Goal: Browse casually

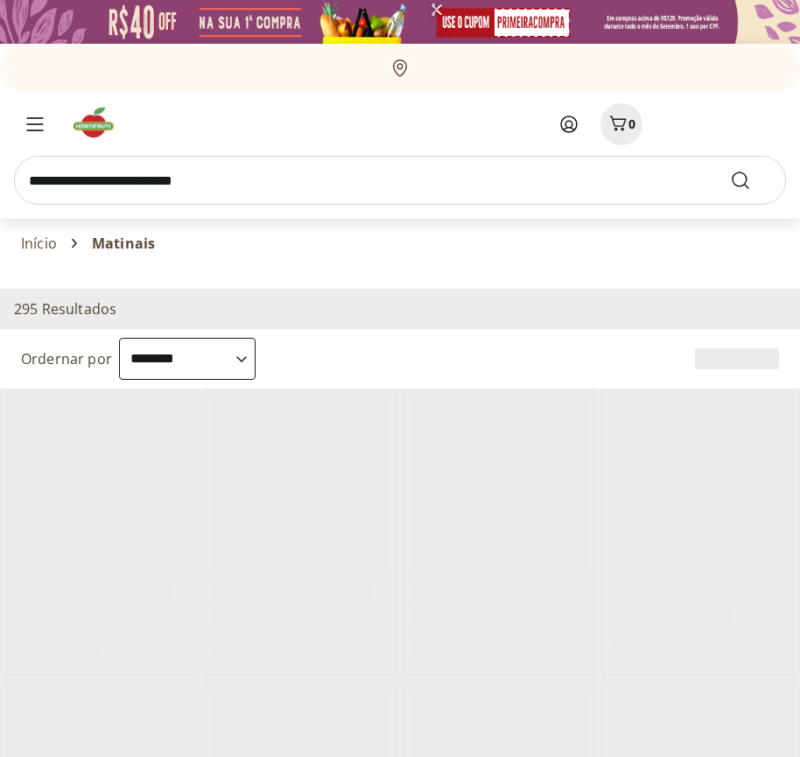
select select "**********"
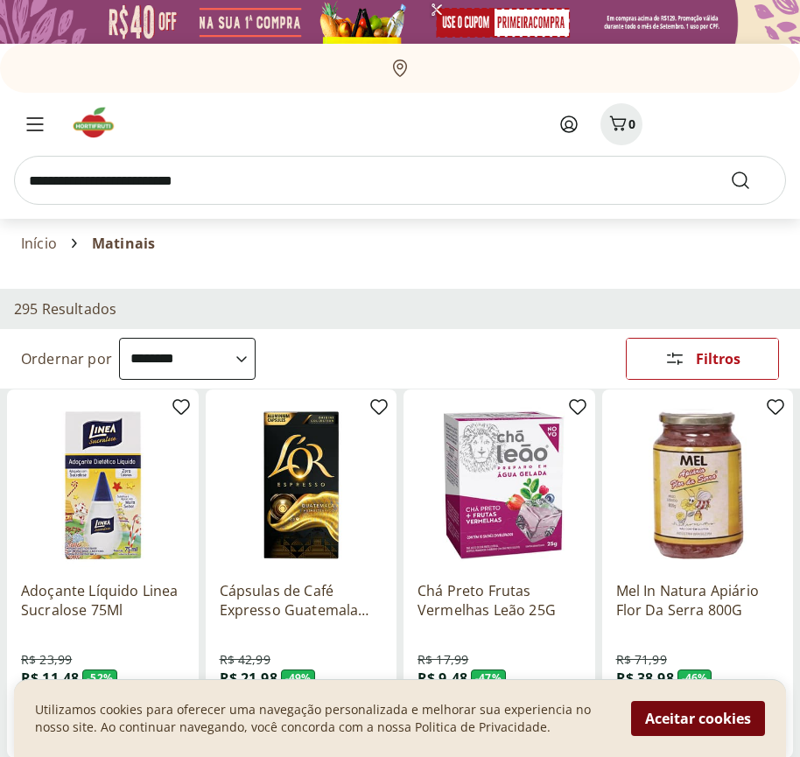
click at [698, 719] on button "Aceitar cookies" at bounding box center [698, 718] width 134 height 35
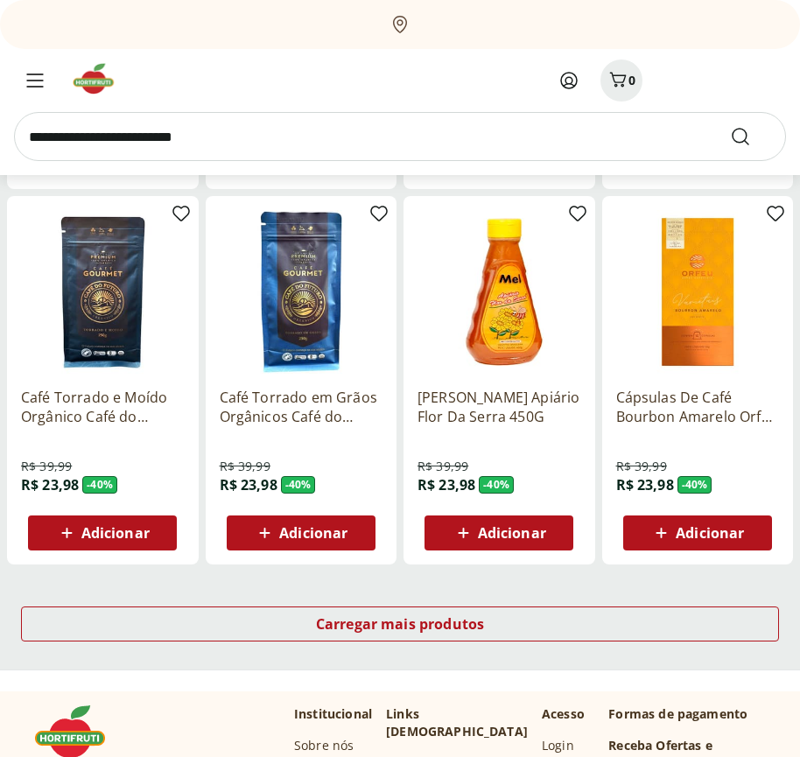
scroll to position [913, 0]
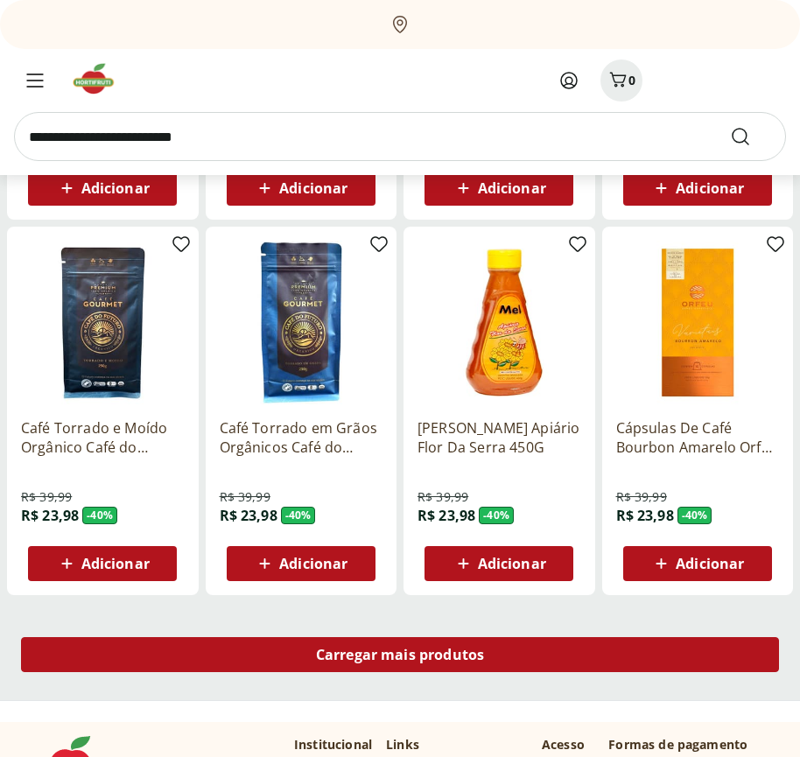
click at [400, 658] on span "Carregar mais produtos" at bounding box center [400, 655] width 169 height 14
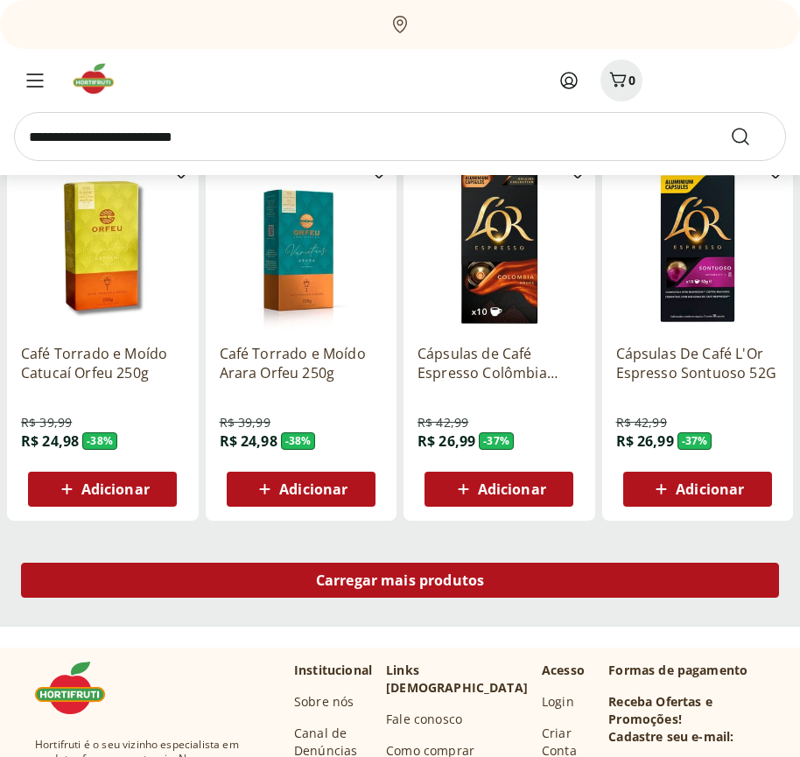
scroll to position [2045, 0]
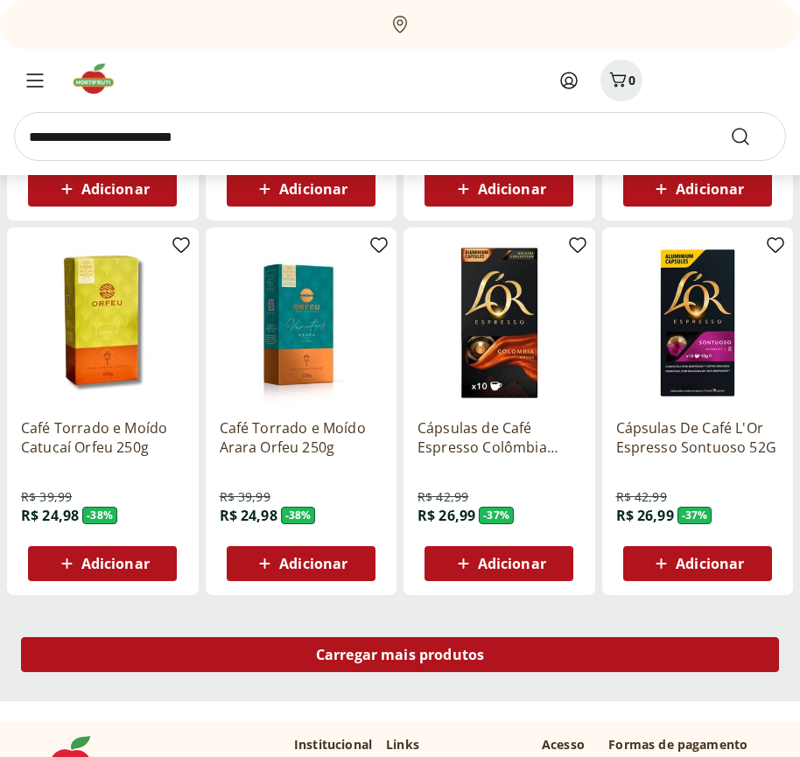
click at [400, 655] on span "Carregar mais produtos" at bounding box center [400, 655] width 169 height 14
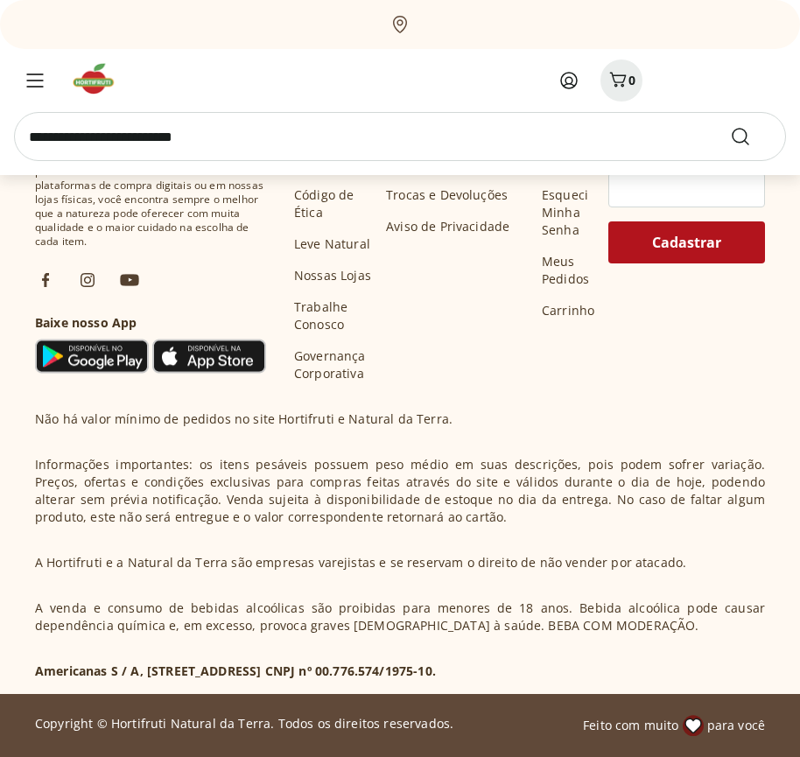
scroll to position [3178, 0]
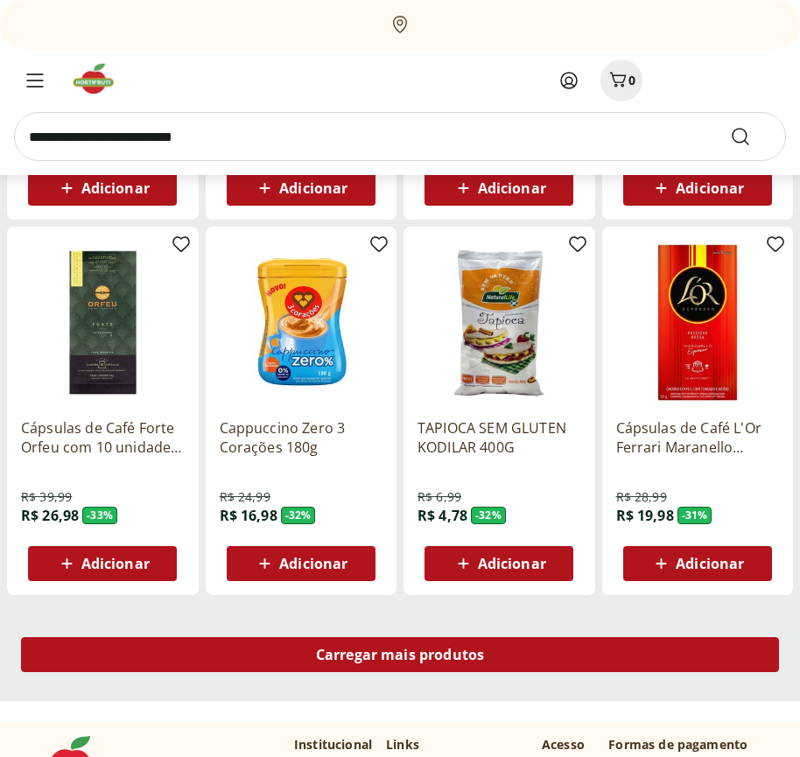
click at [400, 658] on span "Carregar mais produtos" at bounding box center [400, 655] width 169 height 14
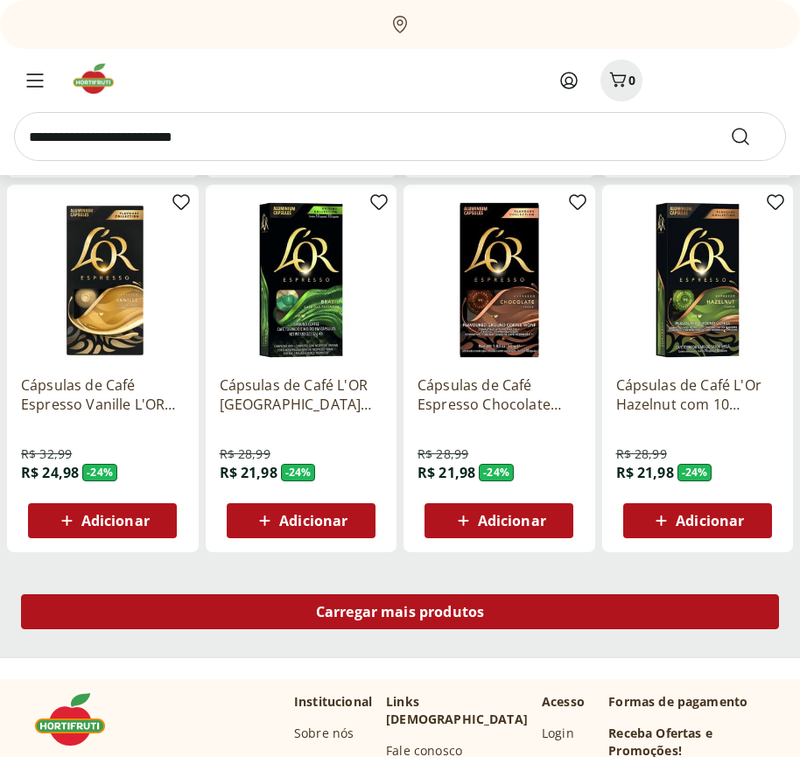
scroll to position [4310, 0]
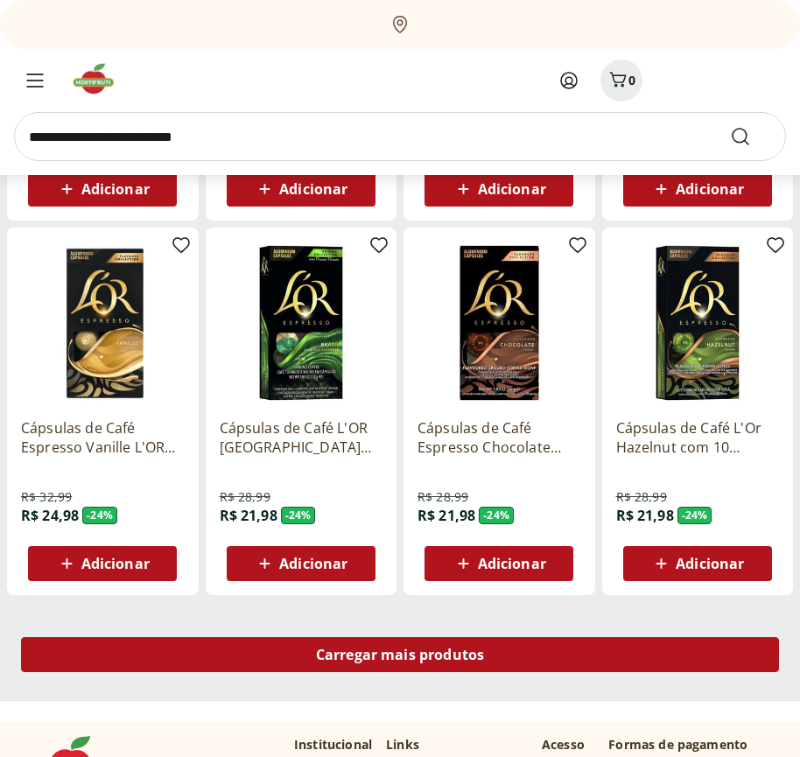
click at [400, 655] on span "Carregar mais produtos" at bounding box center [400, 655] width 169 height 14
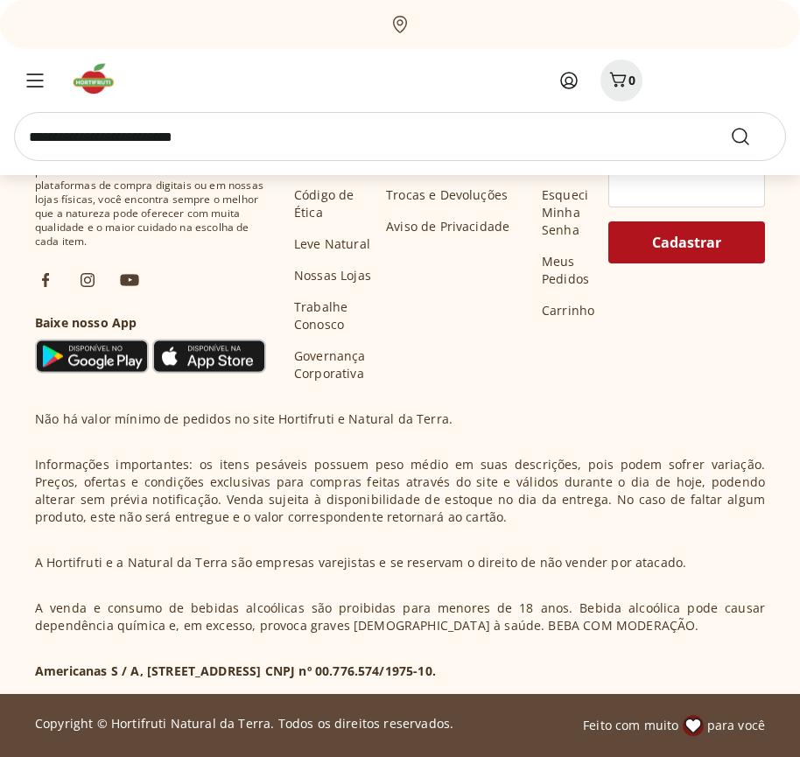
scroll to position [5443, 0]
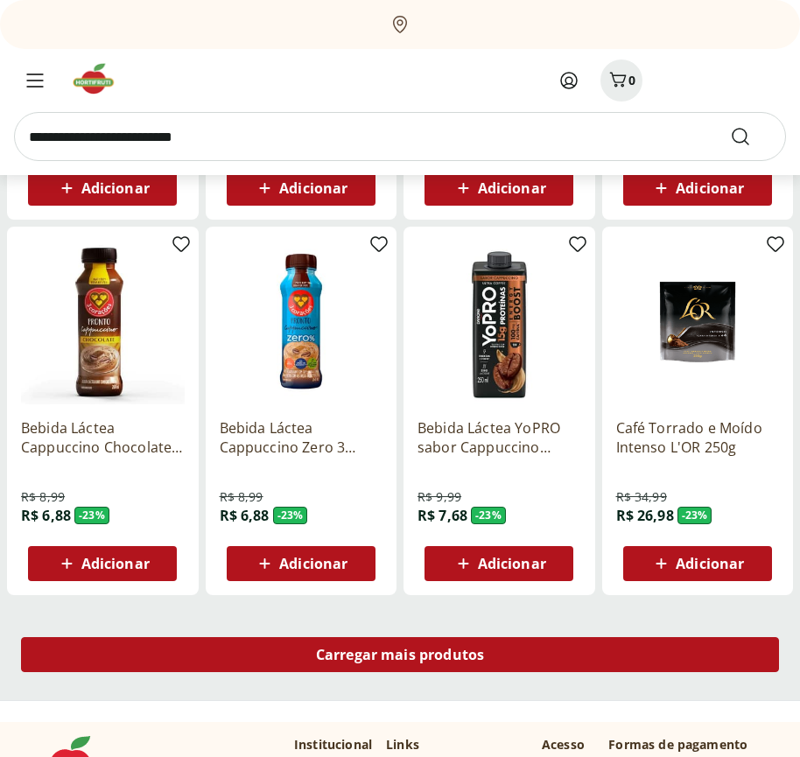
click at [400, 658] on span "Carregar mais produtos" at bounding box center [400, 655] width 169 height 14
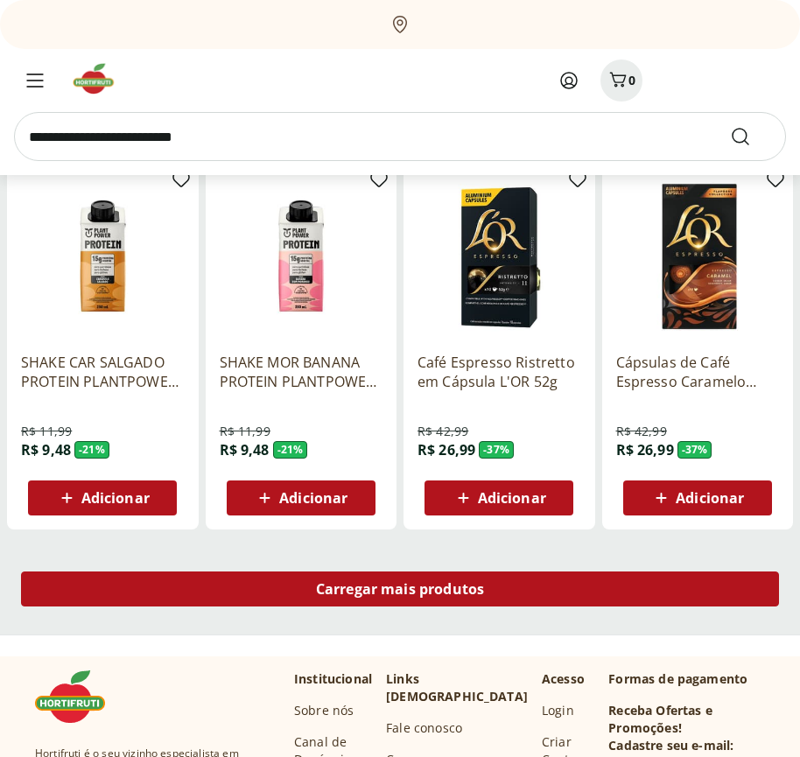
scroll to position [6575, 0]
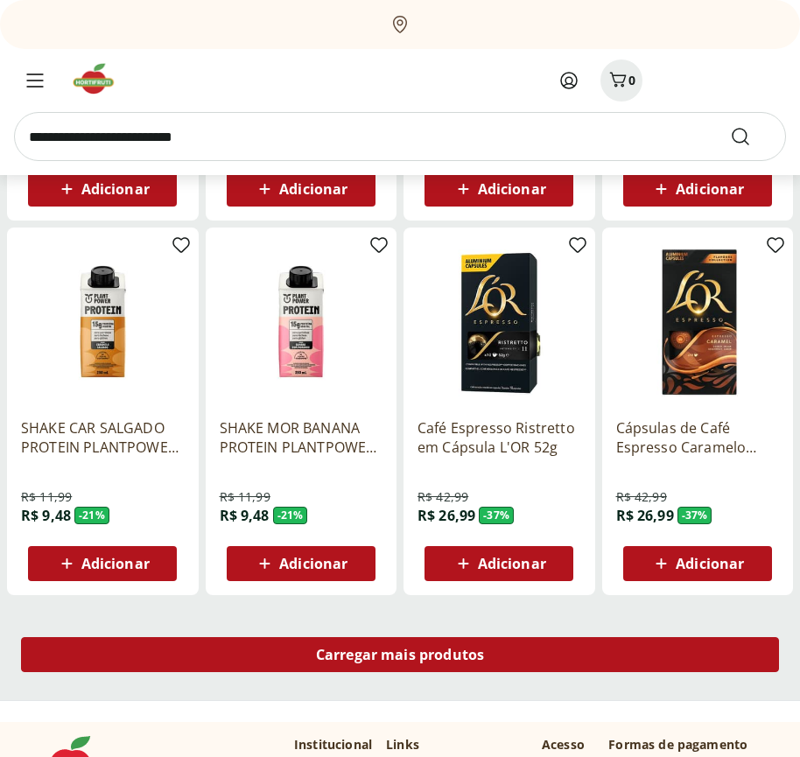
click at [400, 655] on span "Carregar mais produtos" at bounding box center [400, 655] width 169 height 14
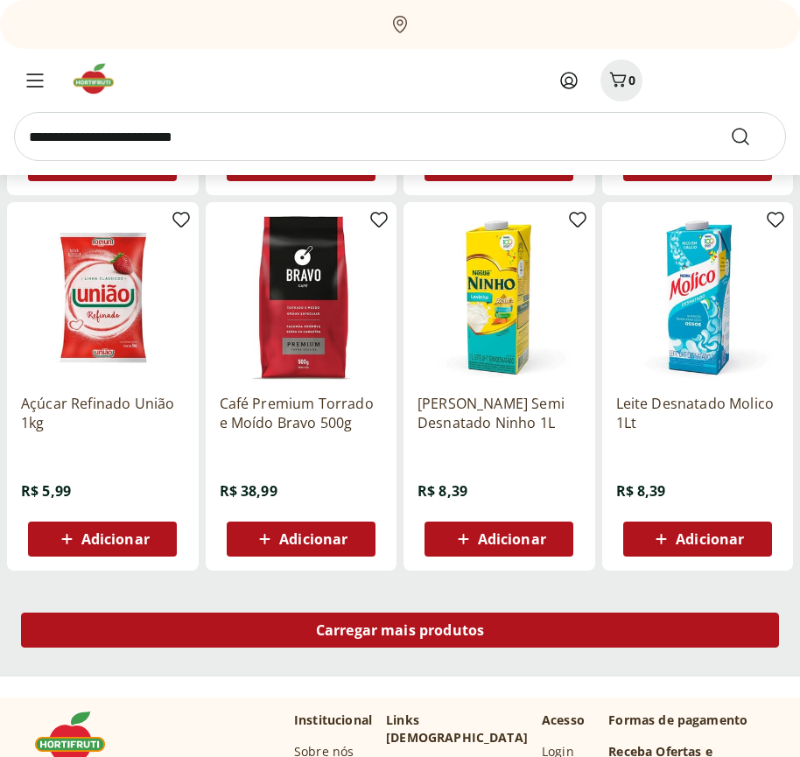
scroll to position [7708, 0]
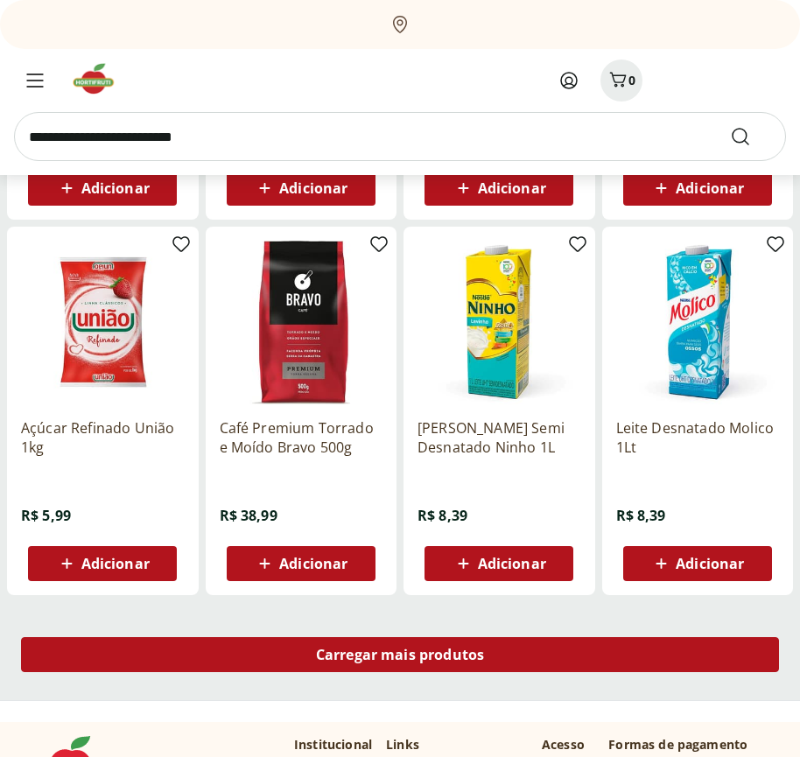
click at [400, 658] on span "Carregar mais produtos" at bounding box center [400, 655] width 169 height 14
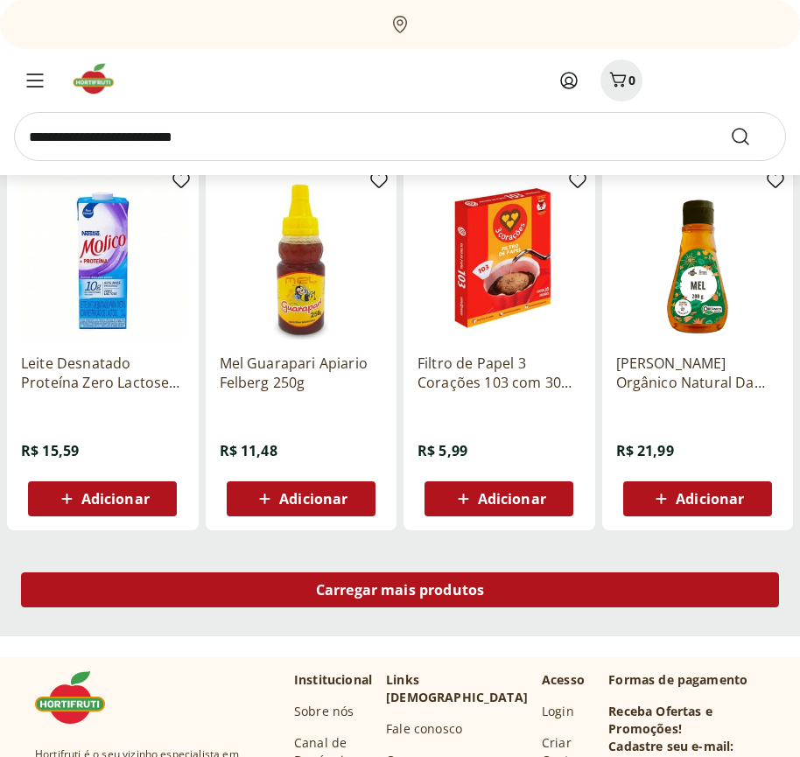
scroll to position [8840, 0]
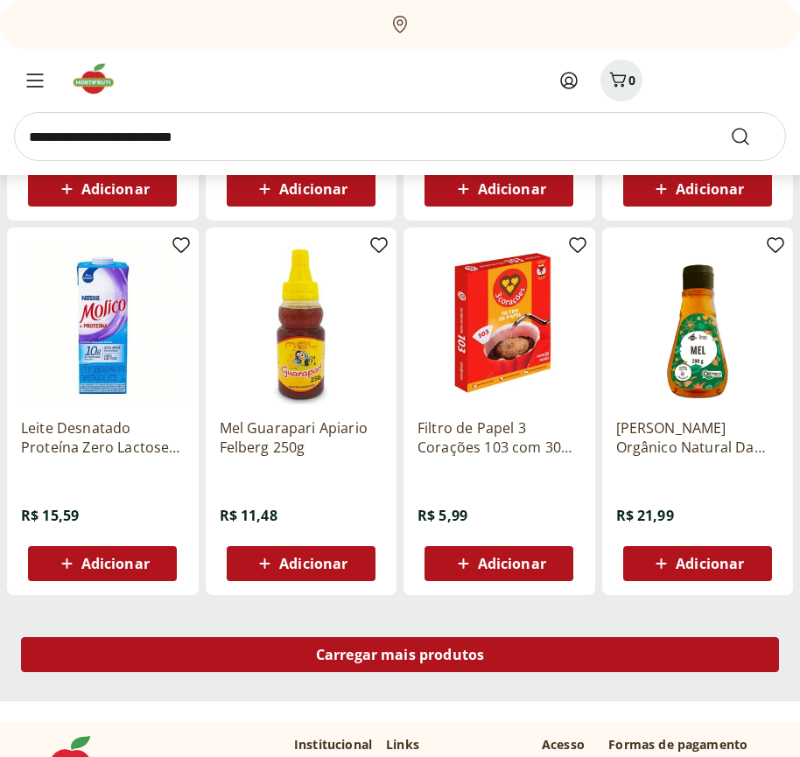
click at [400, 655] on span "Carregar mais produtos" at bounding box center [400, 655] width 169 height 14
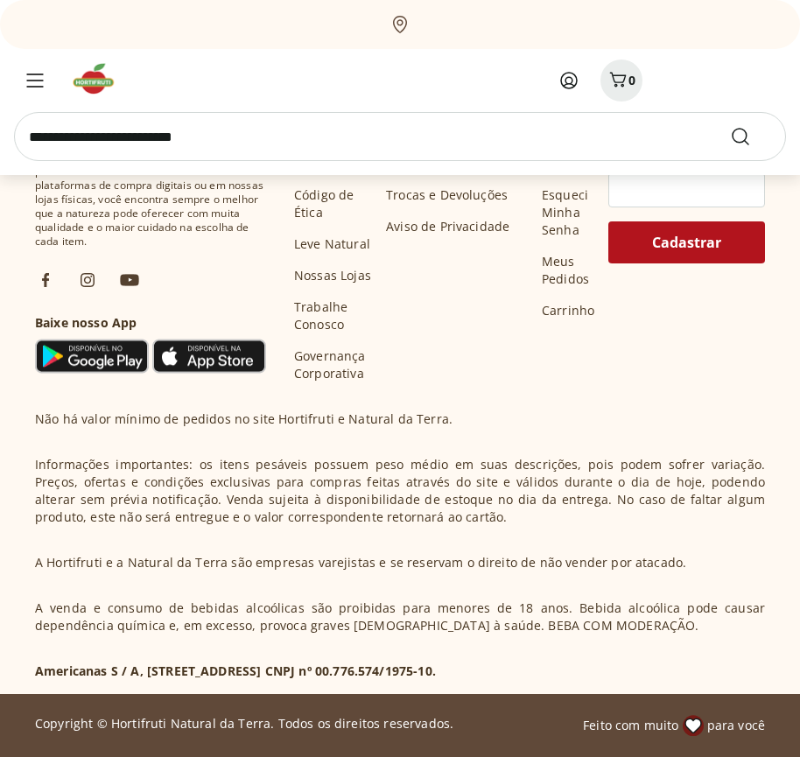
scroll to position [9973, 0]
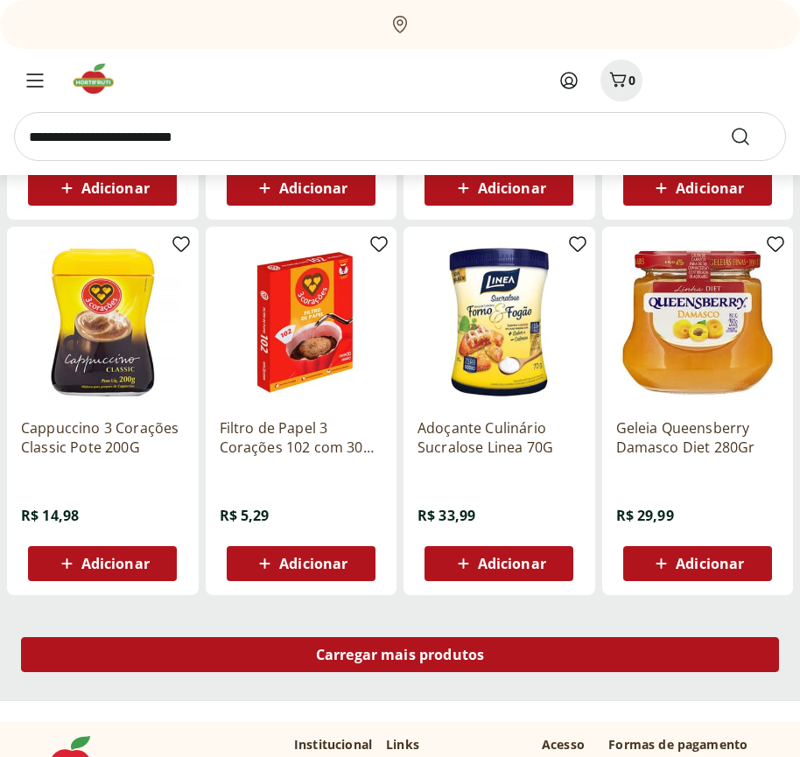
click at [400, 658] on span "Carregar mais produtos" at bounding box center [400, 655] width 169 height 14
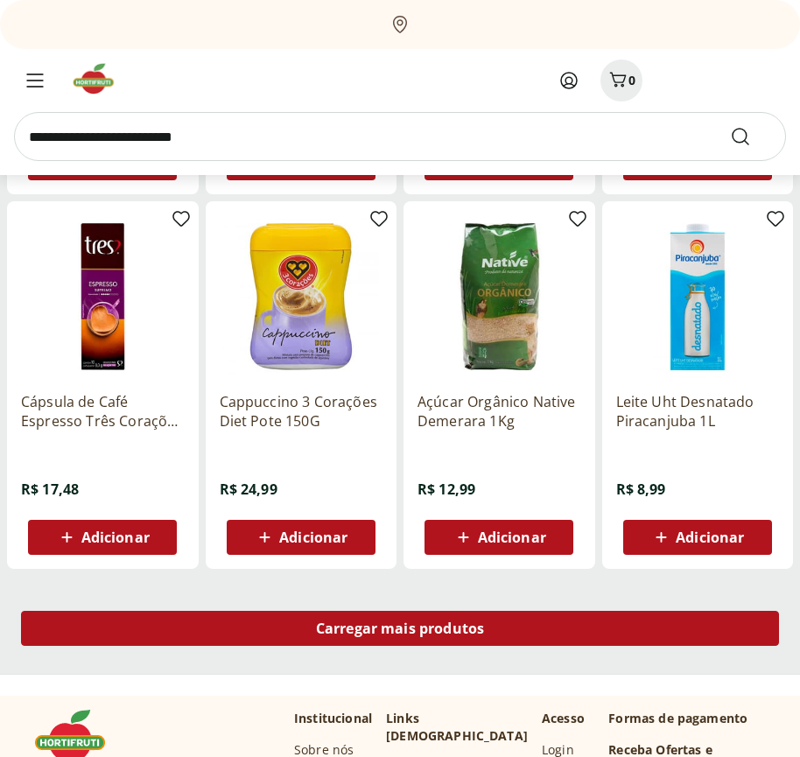
scroll to position [11105, 0]
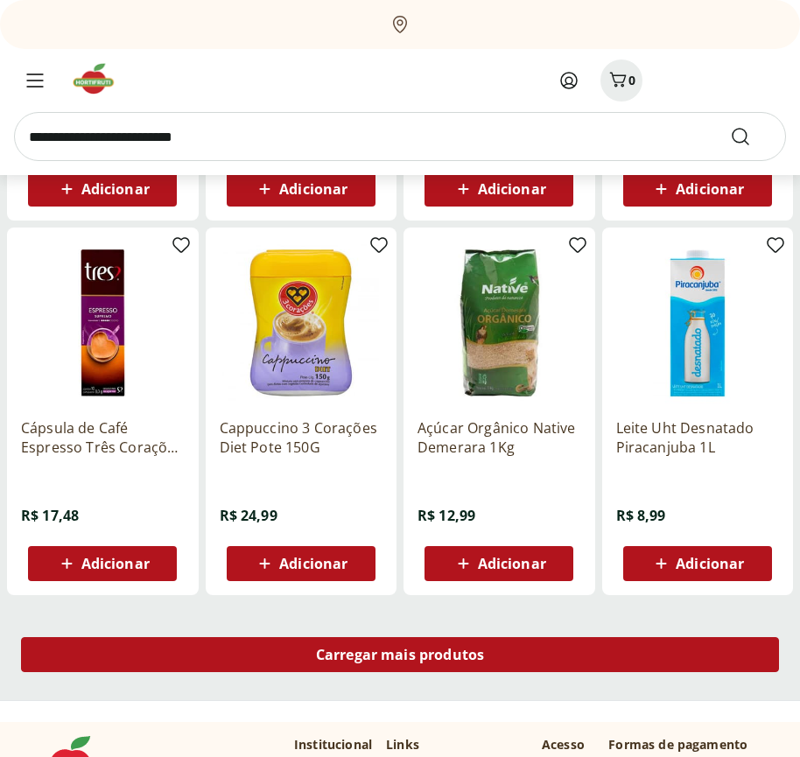
click at [400, 655] on span "Carregar mais produtos" at bounding box center [400, 655] width 169 height 14
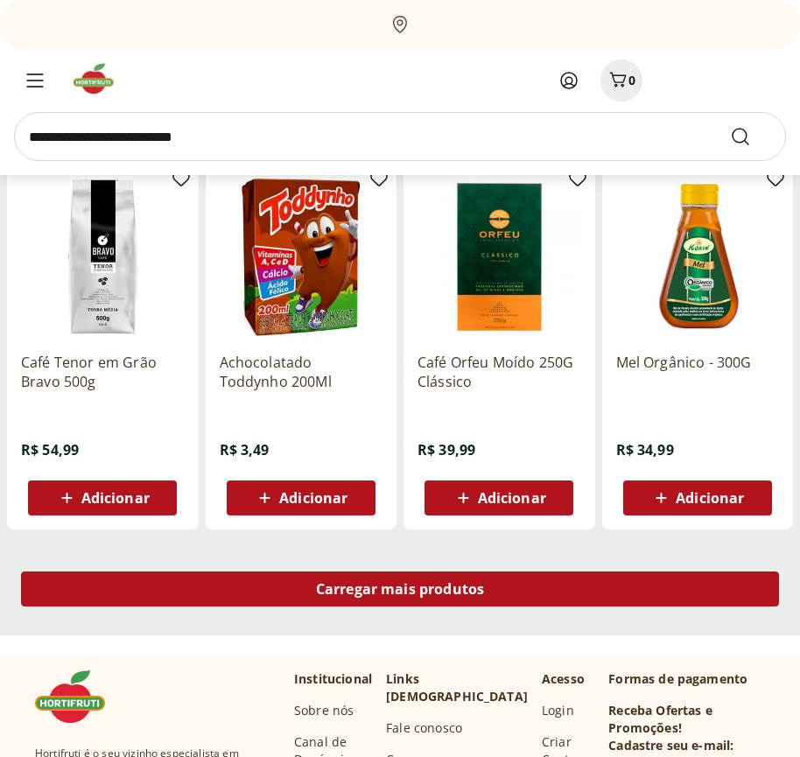
scroll to position [12238, 0]
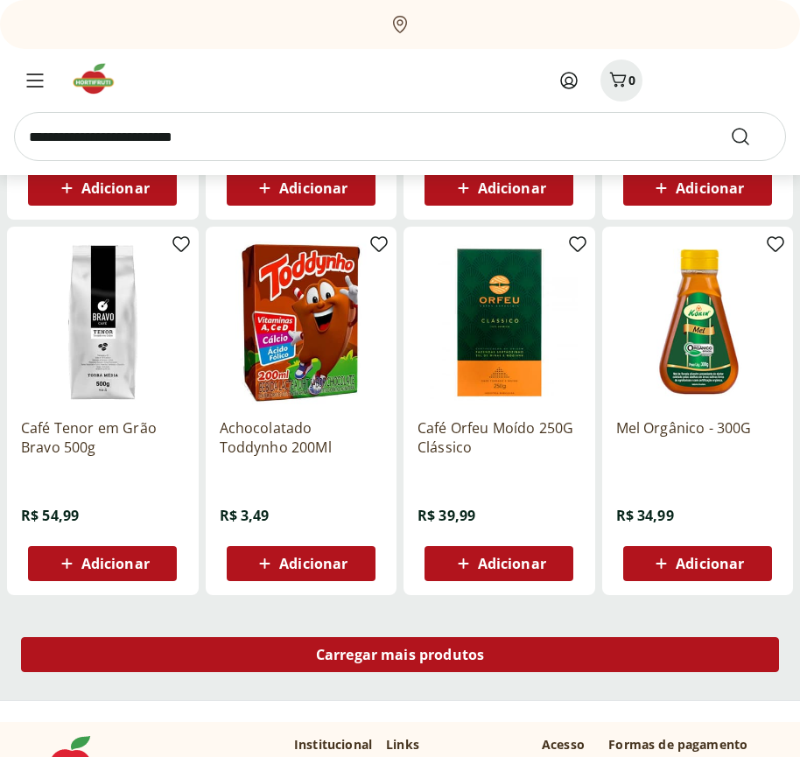
click at [400, 658] on span "Carregar mais produtos" at bounding box center [400, 655] width 169 height 14
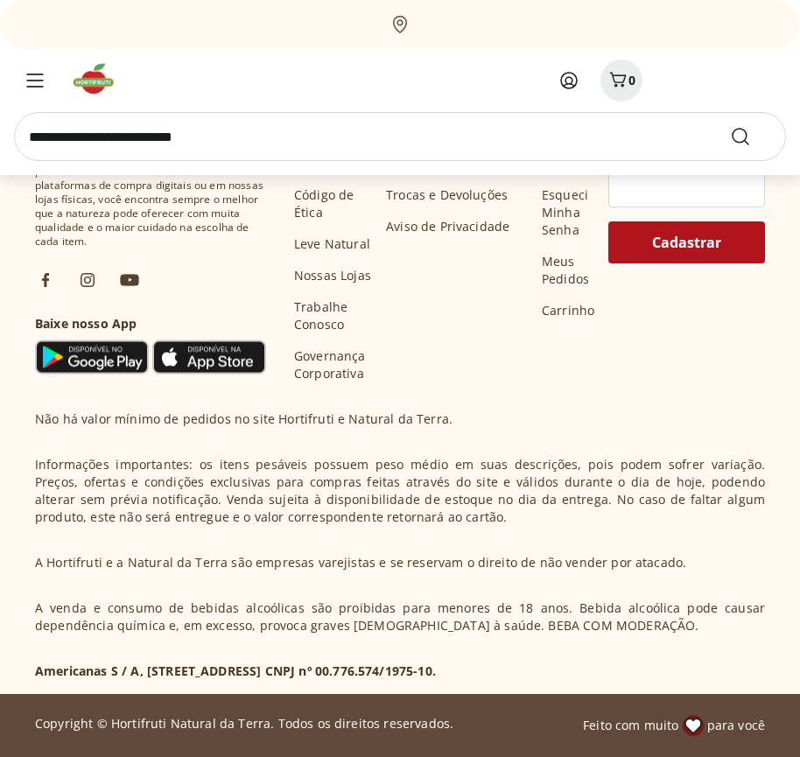
scroll to position [13371, 0]
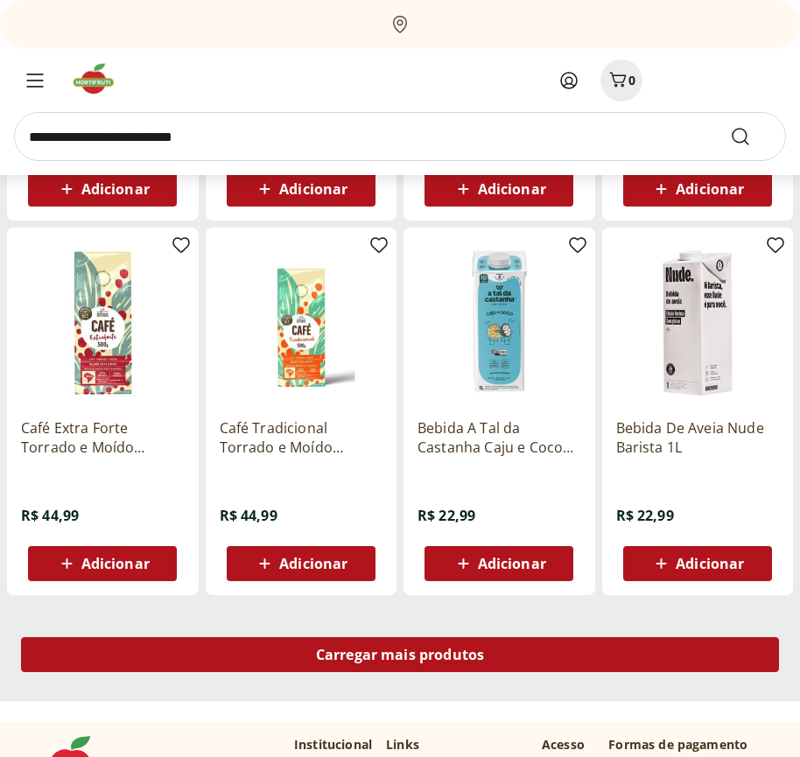
click at [400, 655] on span "Carregar mais produtos" at bounding box center [400, 655] width 169 height 14
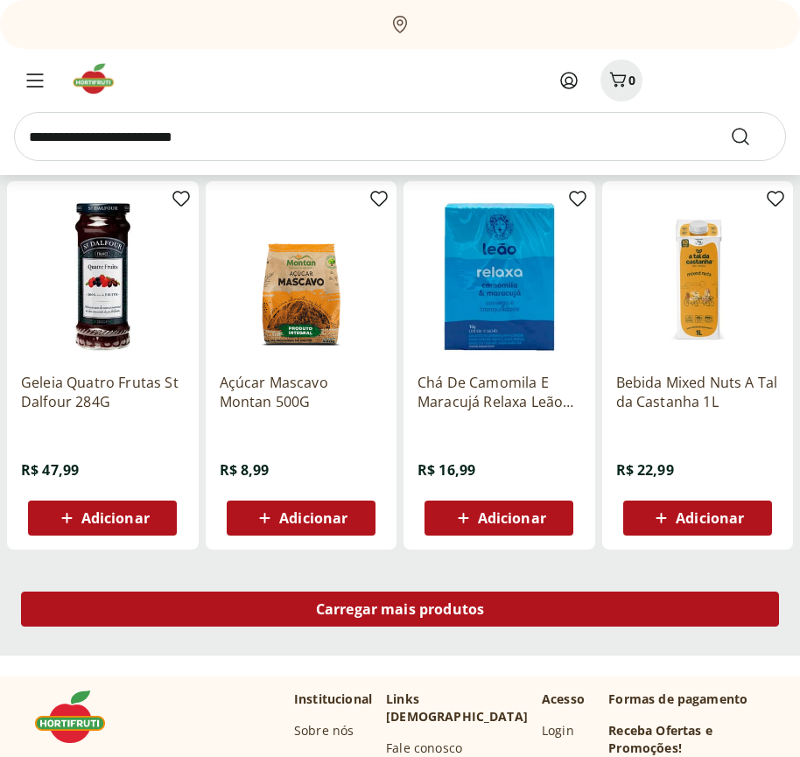
scroll to position [14503, 0]
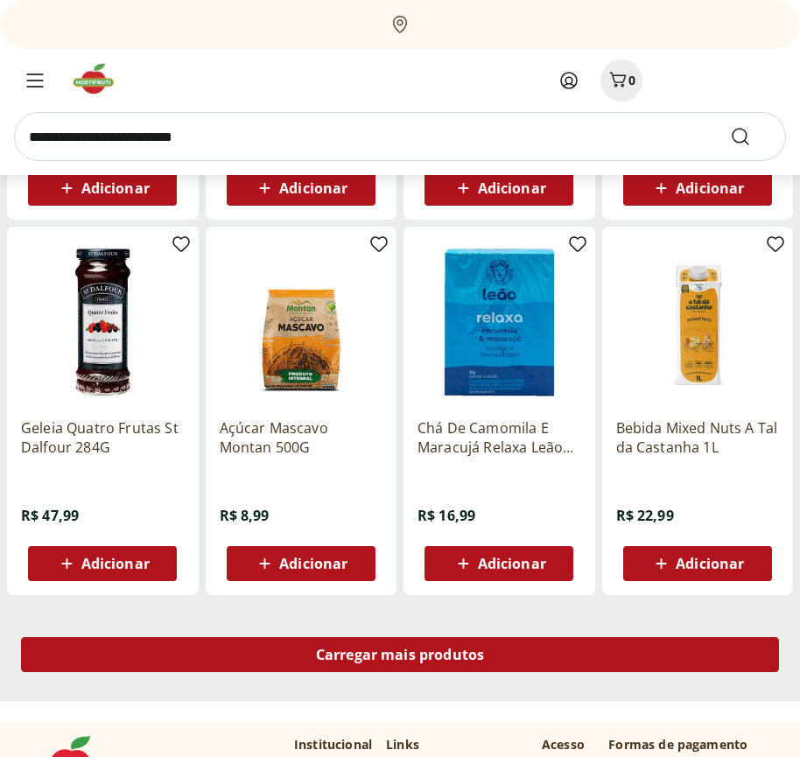
click at [400, 658] on span "Carregar mais produtos" at bounding box center [400, 655] width 169 height 14
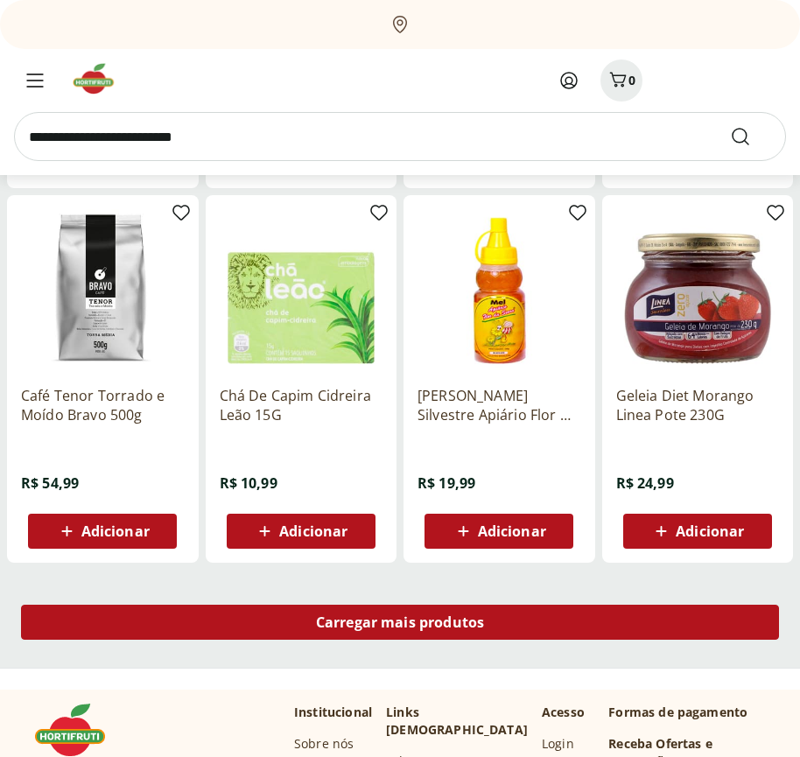
scroll to position [15636, 0]
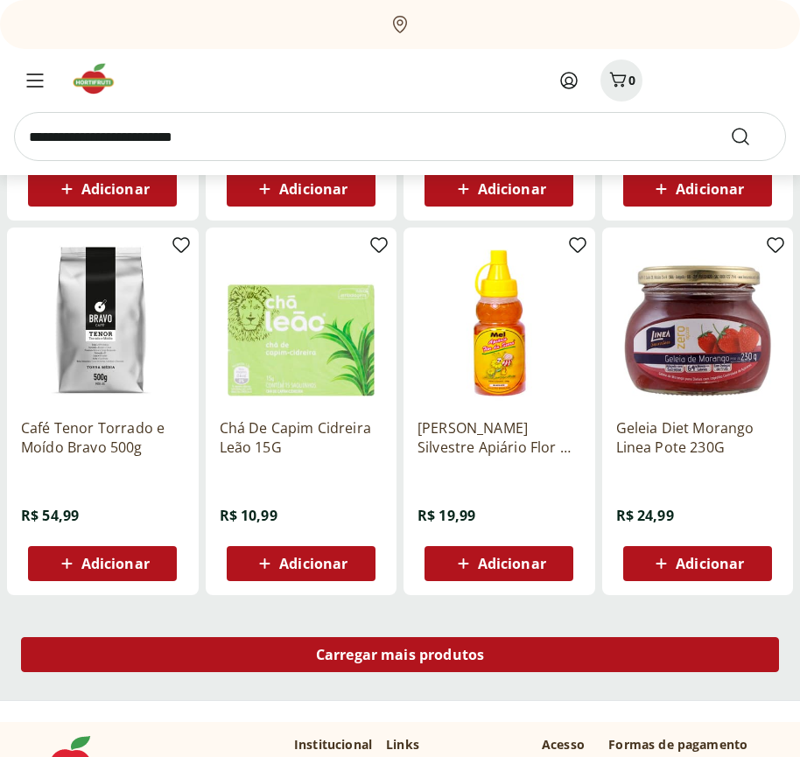
click at [400, 655] on span "Carregar mais produtos" at bounding box center [400, 655] width 169 height 14
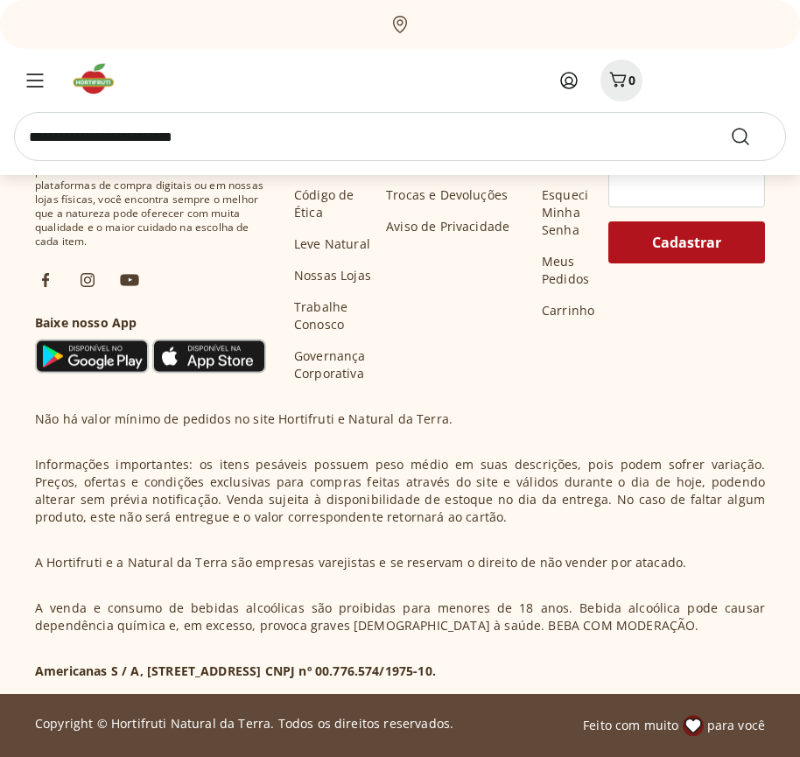
scroll to position [16769, 0]
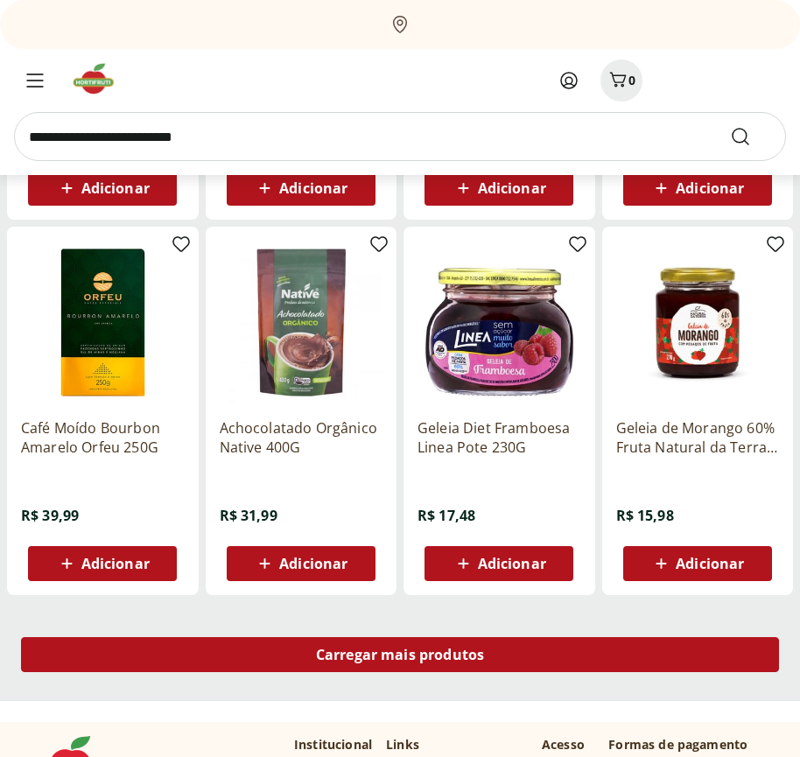
click at [400, 658] on span "Carregar mais produtos" at bounding box center [400, 655] width 169 height 14
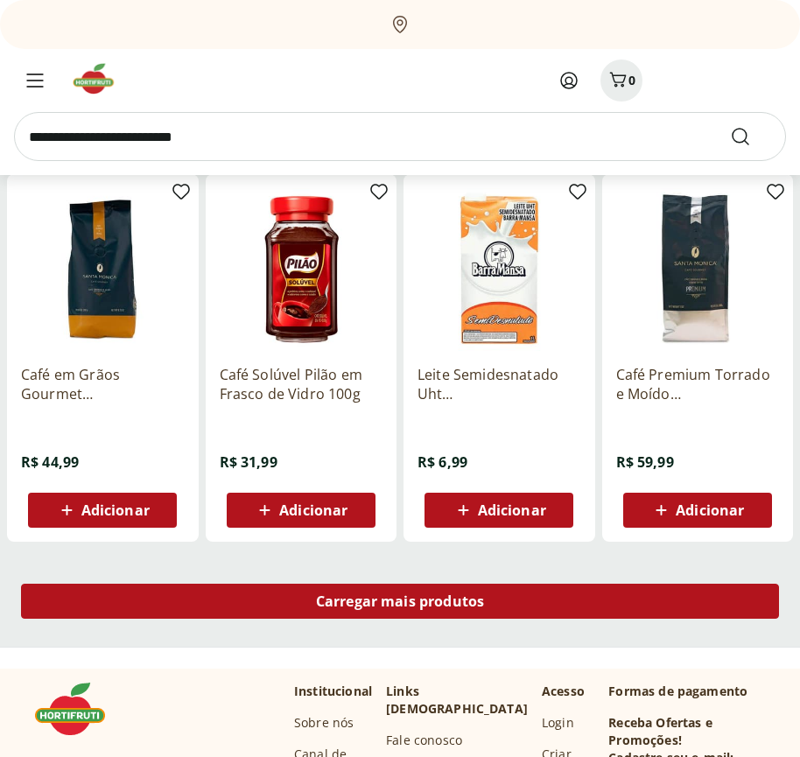
scroll to position [17901, 0]
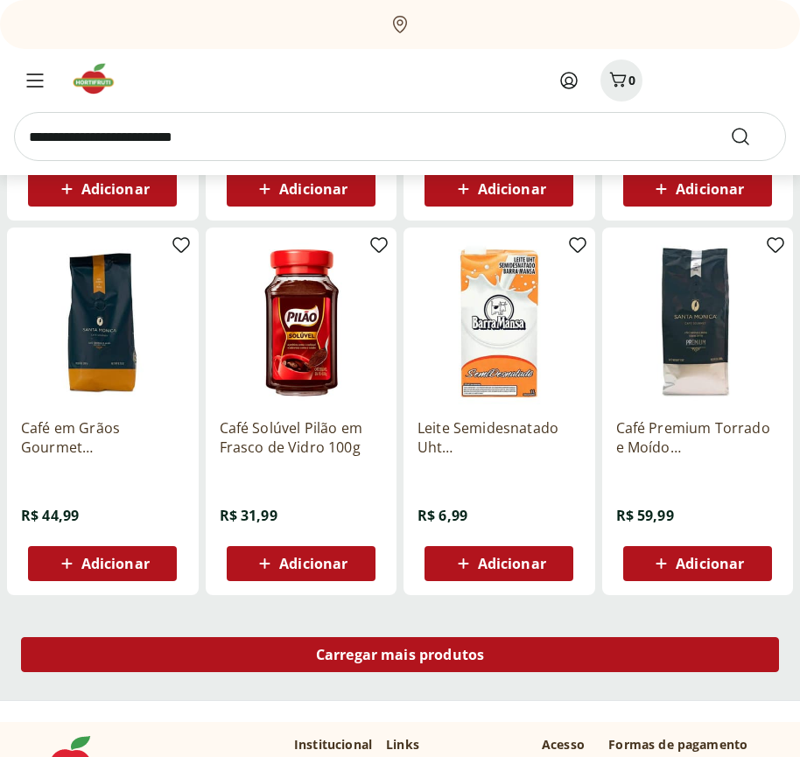
click at [400, 655] on span "Carregar mais produtos" at bounding box center [400, 655] width 169 height 14
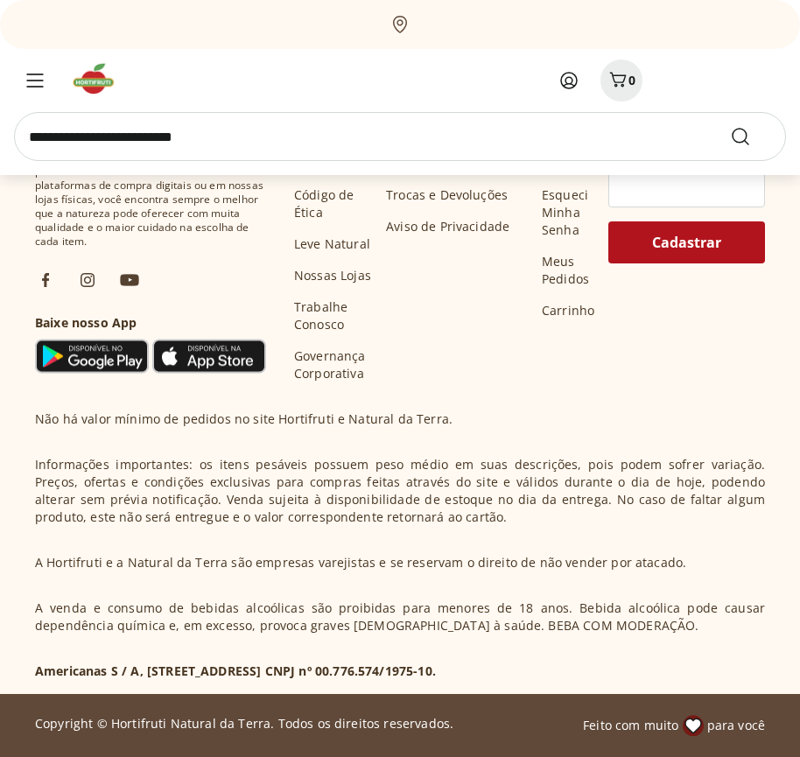
scroll to position [19034, 0]
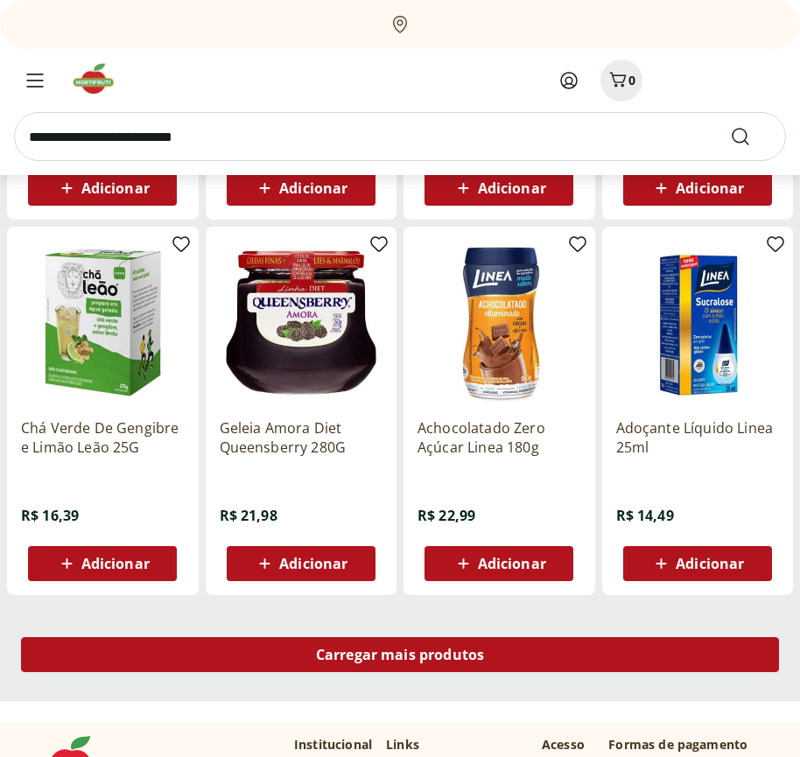
click at [400, 658] on span "Carregar mais produtos" at bounding box center [400, 655] width 169 height 14
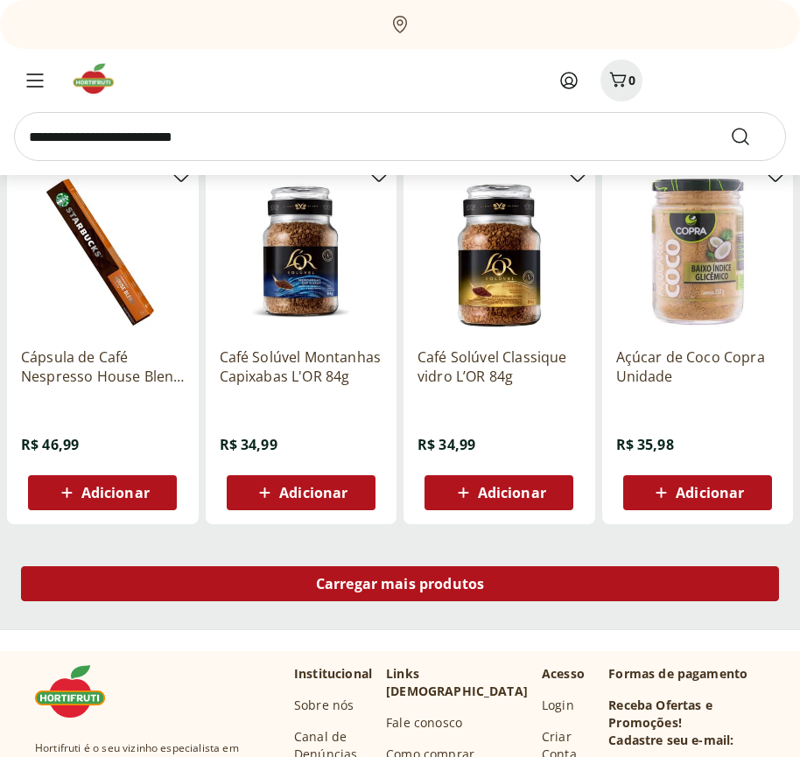
scroll to position [20166, 0]
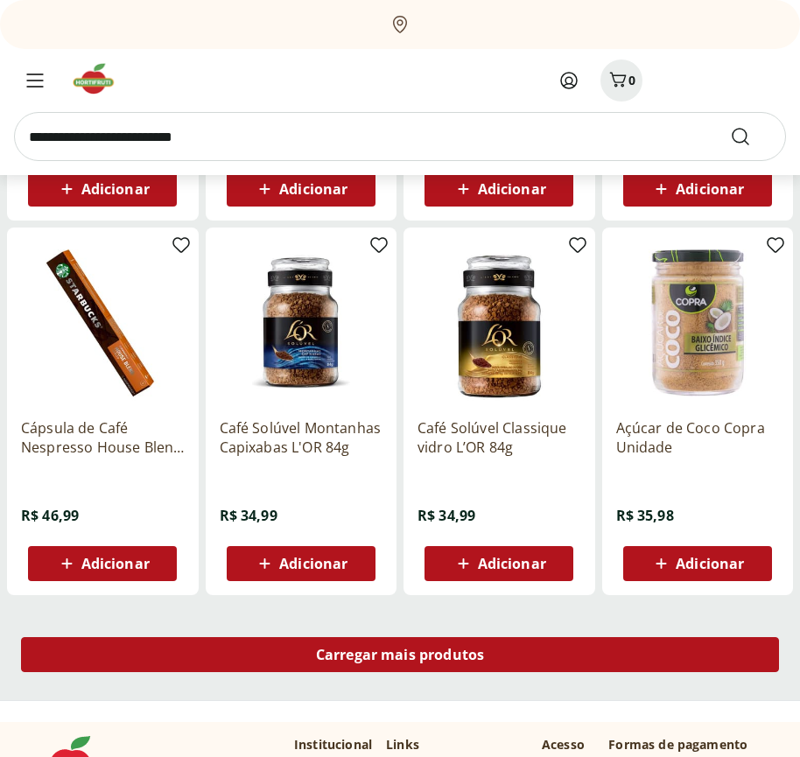
click at [400, 655] on span "Carregar mais produtos" at bounding box center [400, 655] width 169 height 14
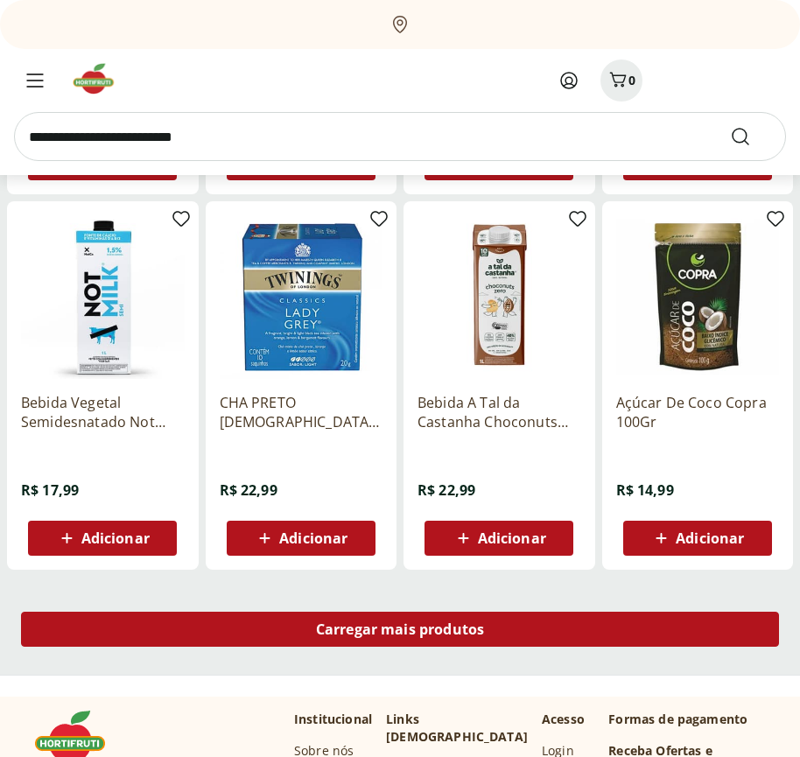
scroll to position [21299, 0]
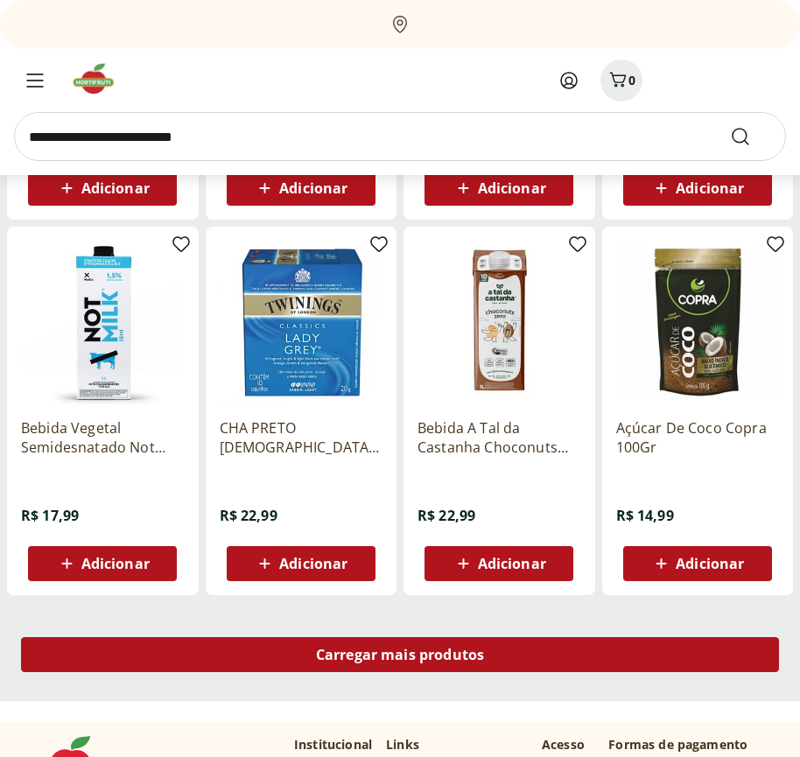
click at [400, 658] on span "Carregar mais produtos" at bounding box center [400, 655] width 169 height 14
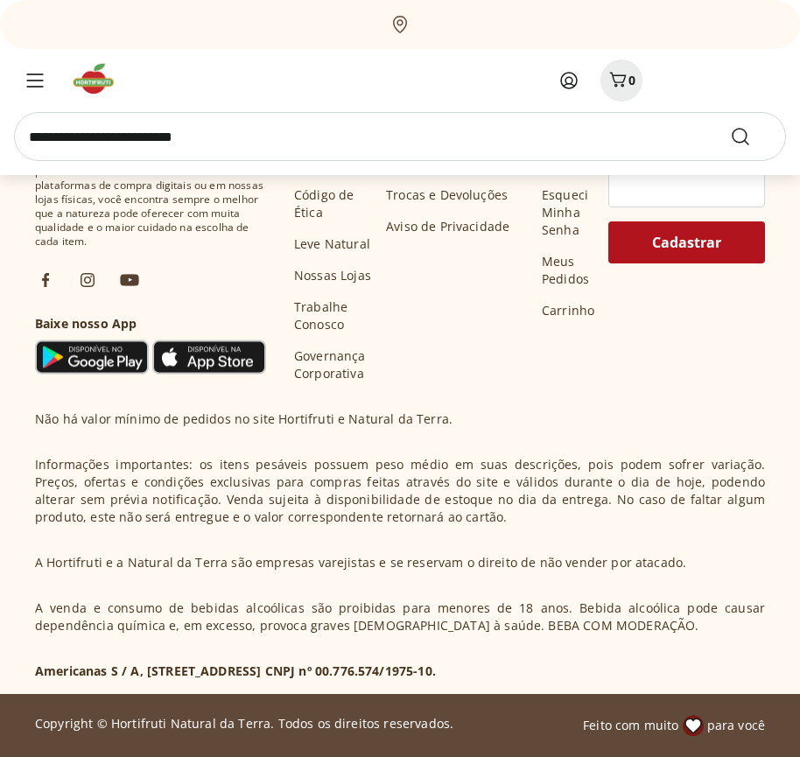
scroll to position [22431, 0]
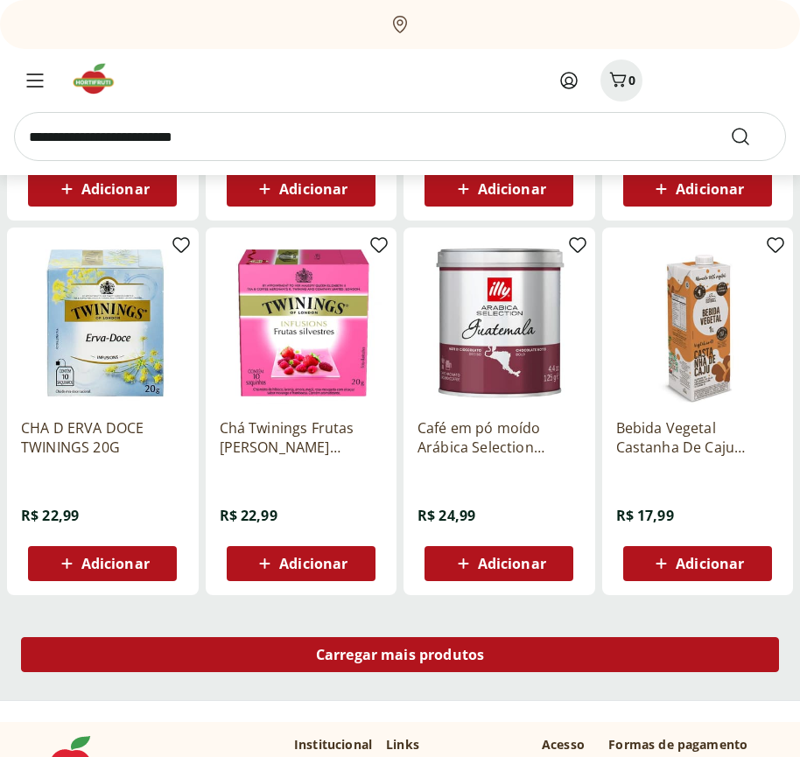
click at [400, 655] on span "Carregar mais produtos" at bounding box center [400, 655] width 169 height 14
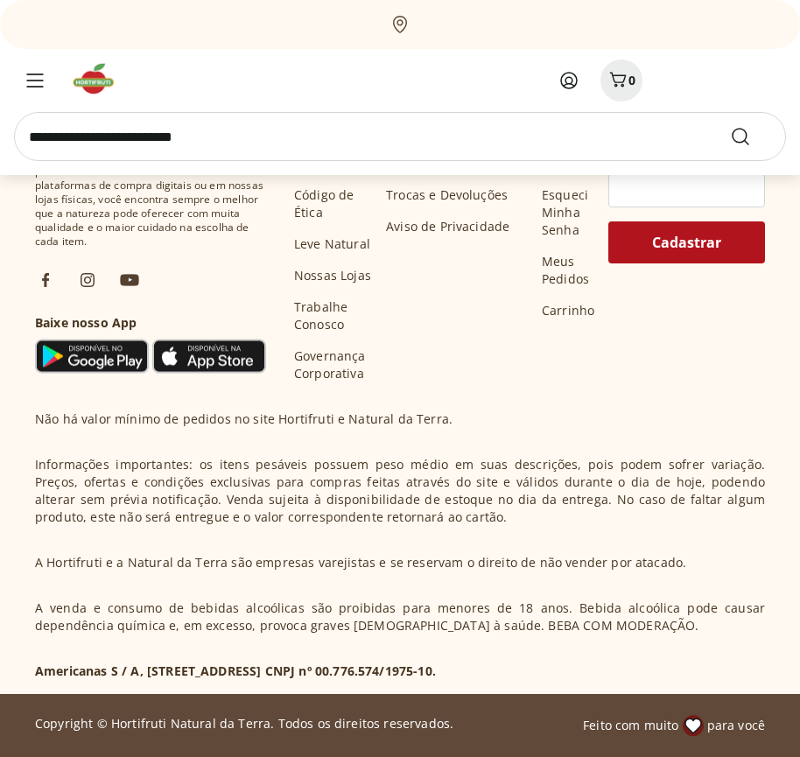
scroll to position [23564, 0]
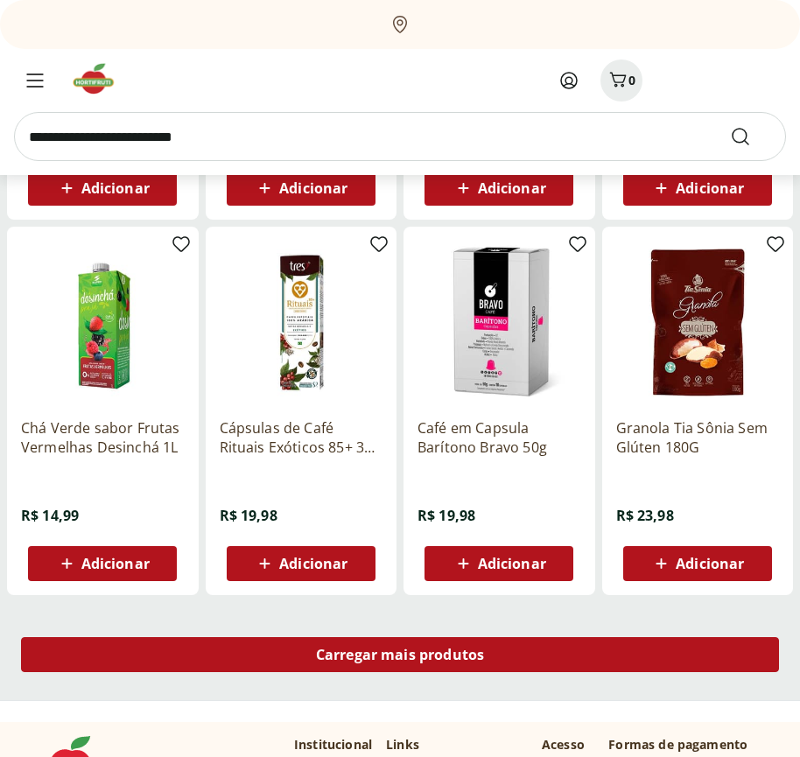
click at [400, 658] on span "Carregar mais produtos" at bounding box center [400, 655] width 169 height 14
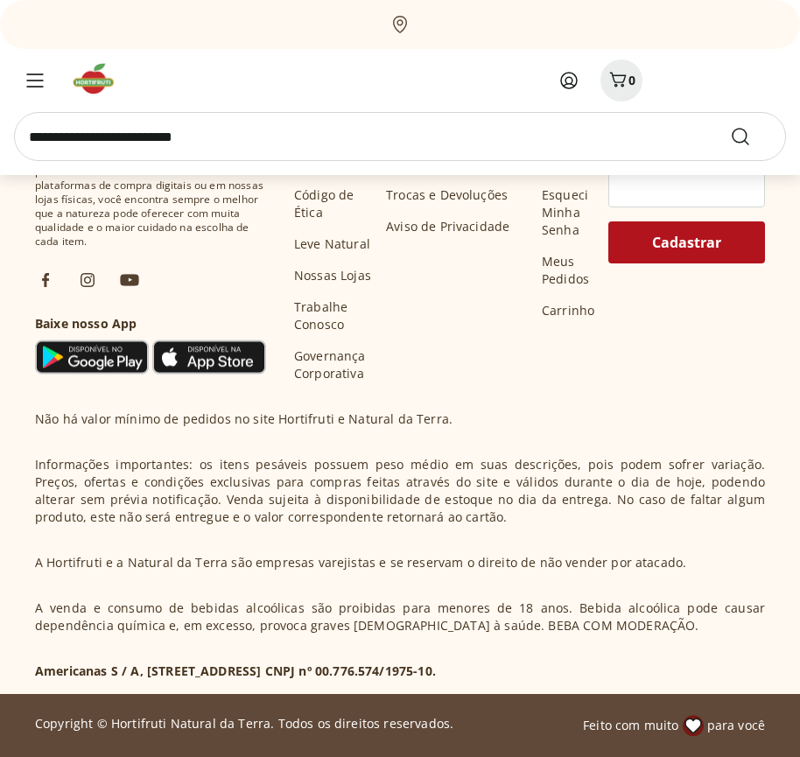
scroll to position [24696, 0]
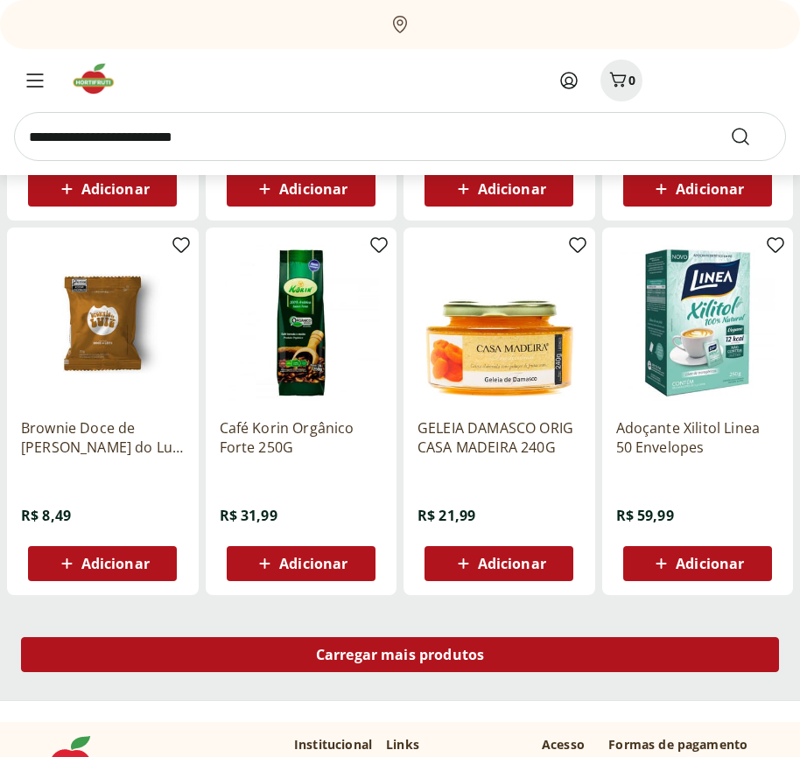
click at [400, 655] on span "Carregar mais produtos" at bounding box center [400, 655] width 169 height 14
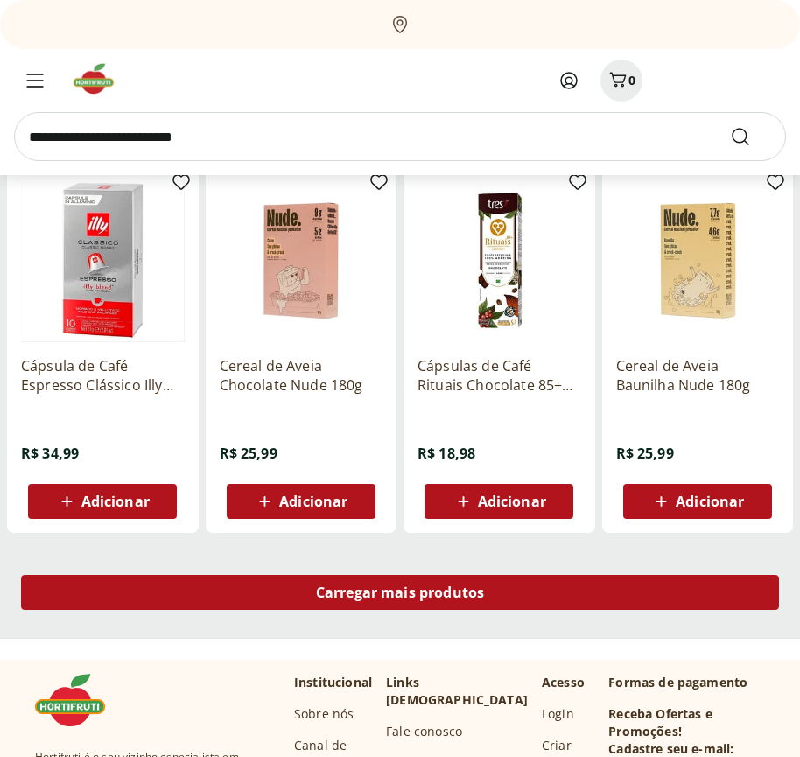
scroll to position [25829, 0]
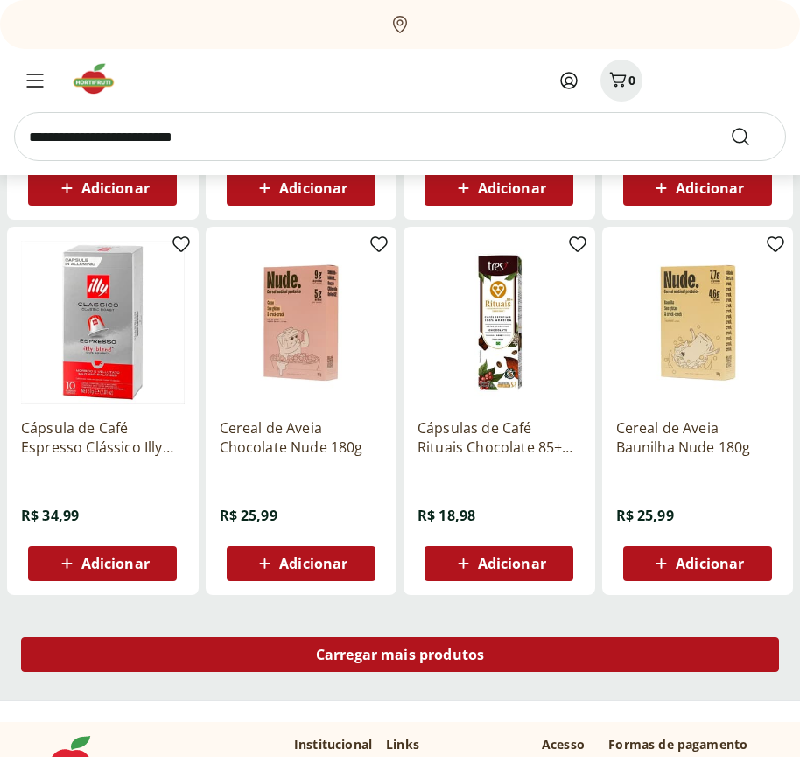
click at [400, 658] on span "Carregar mais produtos" at bounding box center [400, 655] width 169 height 14
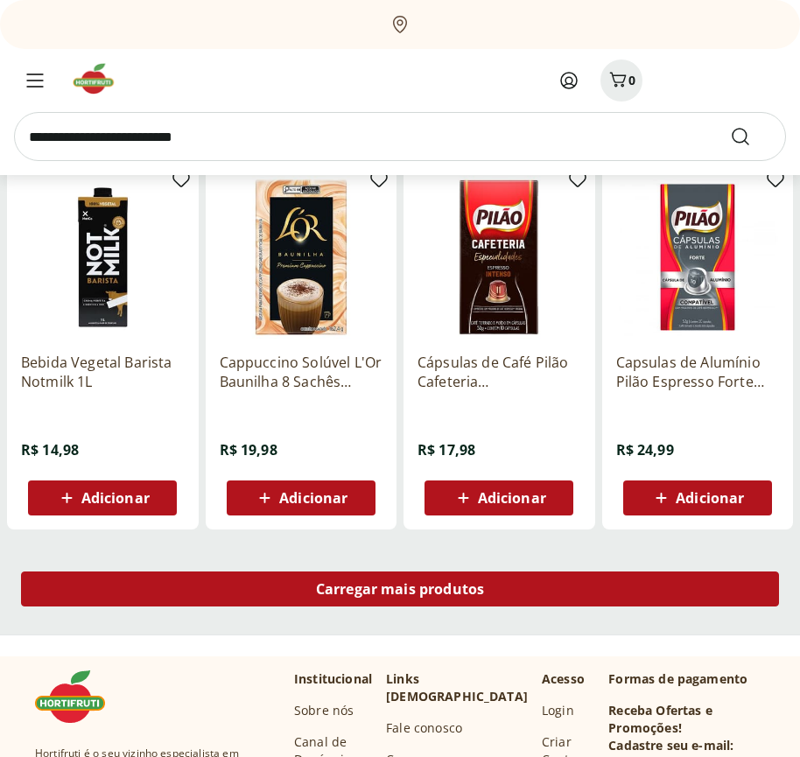
scroll to position [26961, 0]
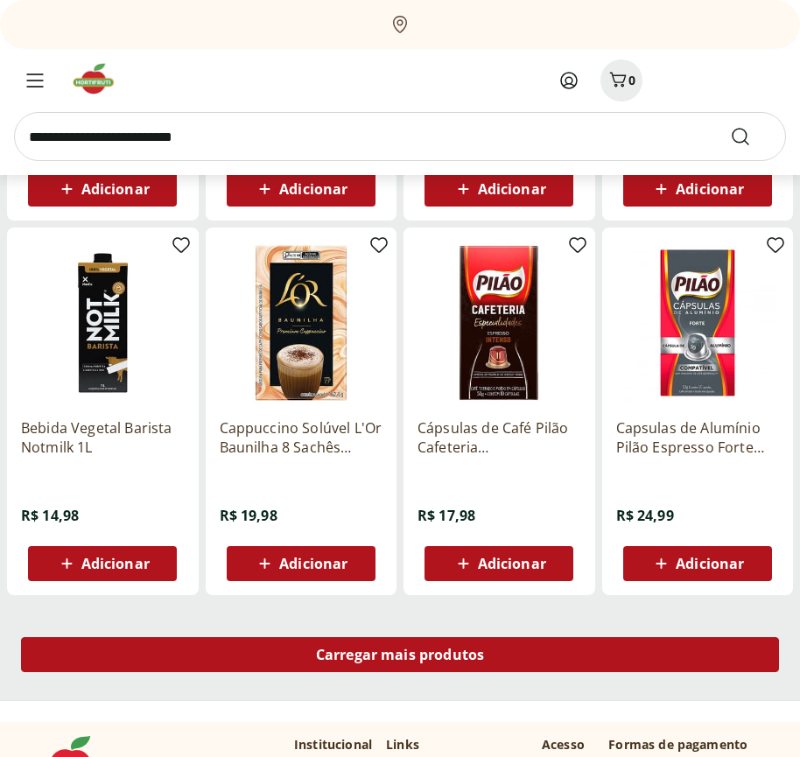
click at [400, 655] on span "Carregar mais produtos" at bounding box center [400, 655] width 169 height 14
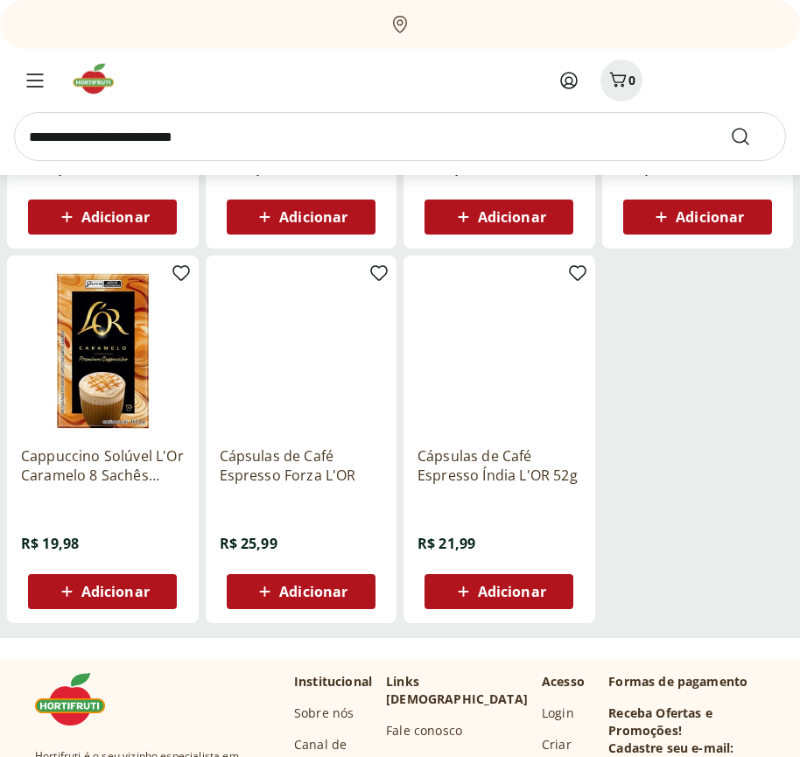
scroll to position [538, 0]
